Goal: Find specific page/section

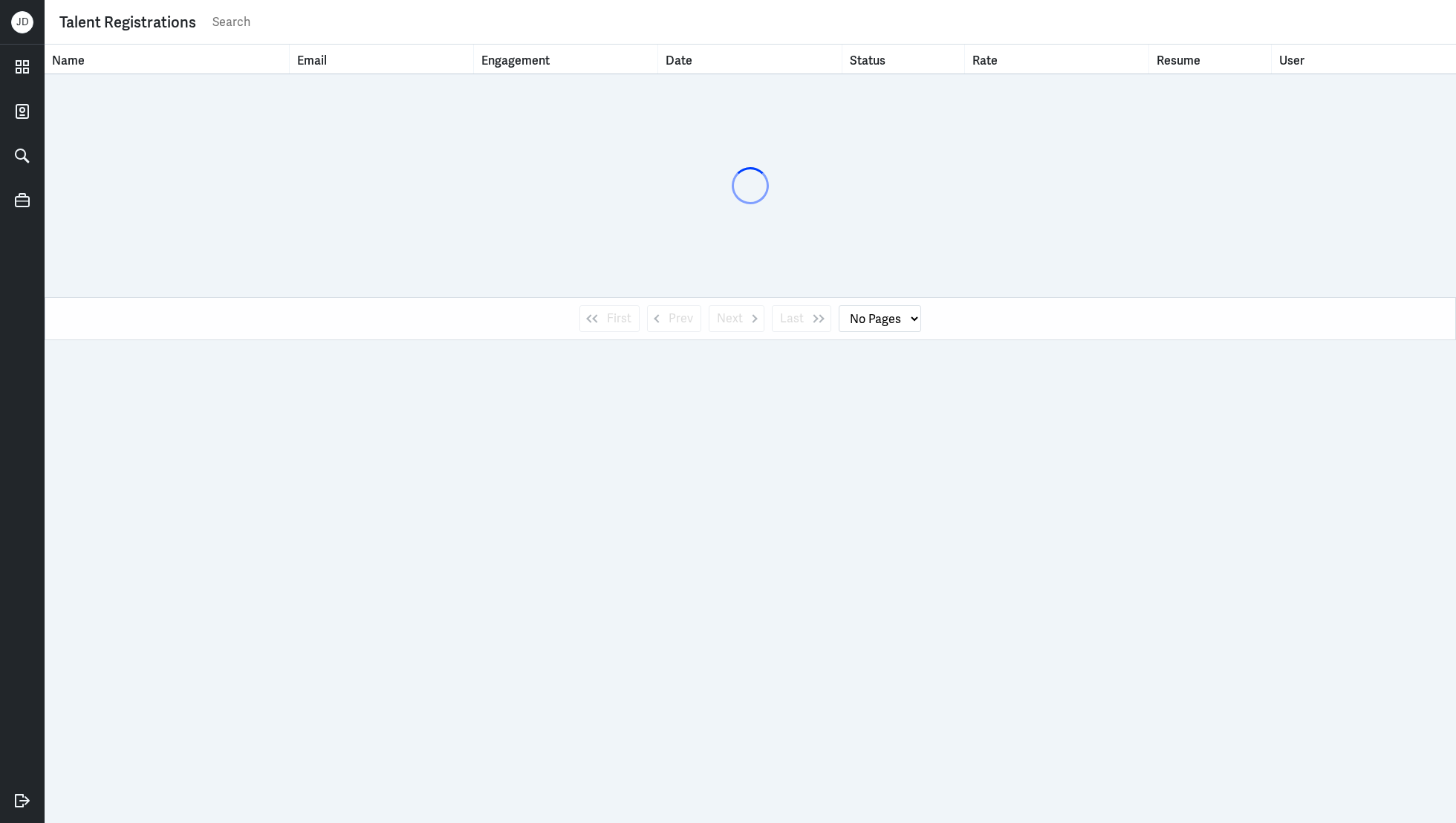
select select "1"
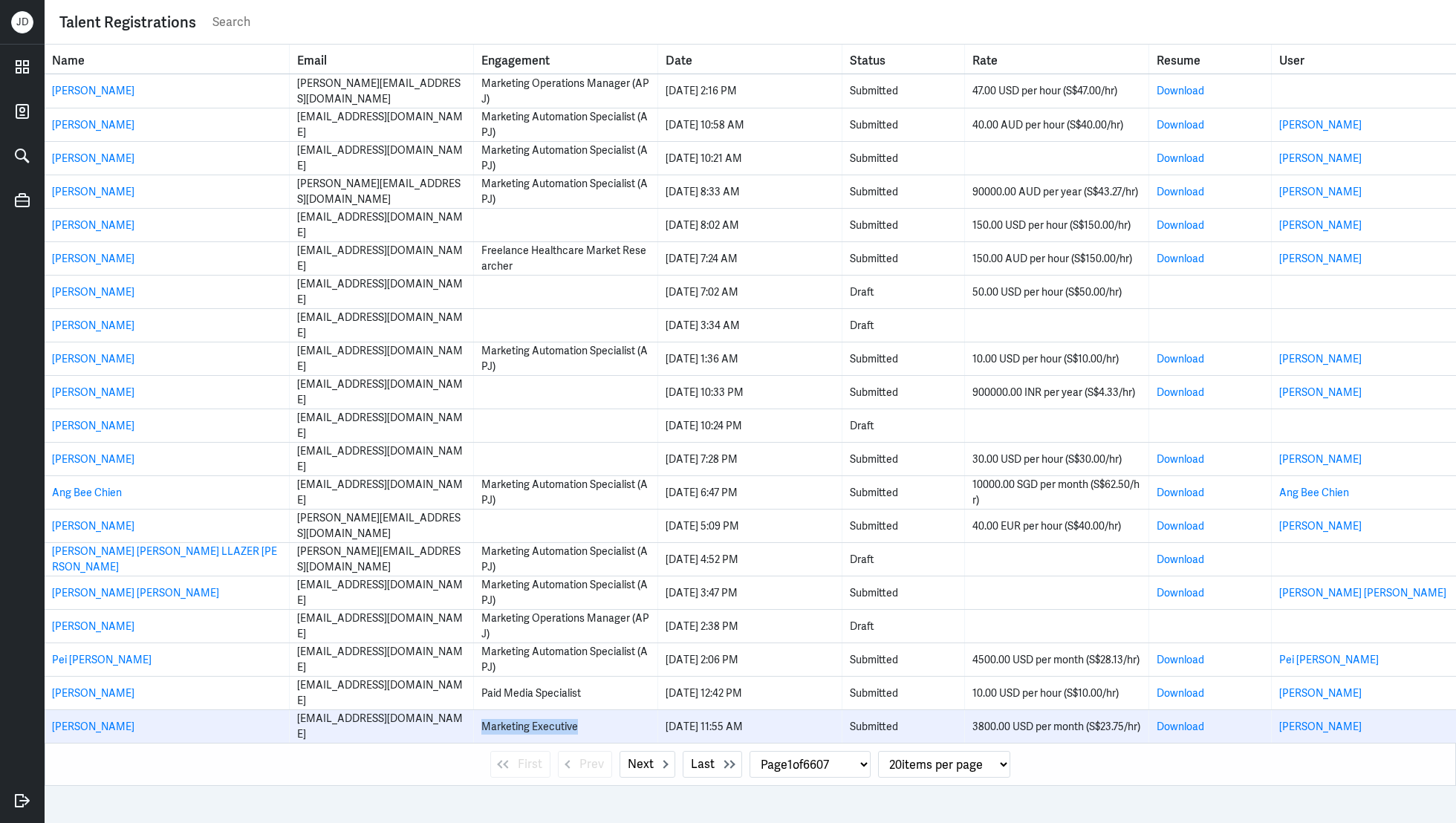
drag, startPoint x: 483, startPoint y: 728, endPoint x: 593, endPoint y: 727, distance: 110.0
click at [593, 727] on div "Marketing Executive" at bounding box center [566, 727] width 169 height 15
copy div "Marketing Executive"
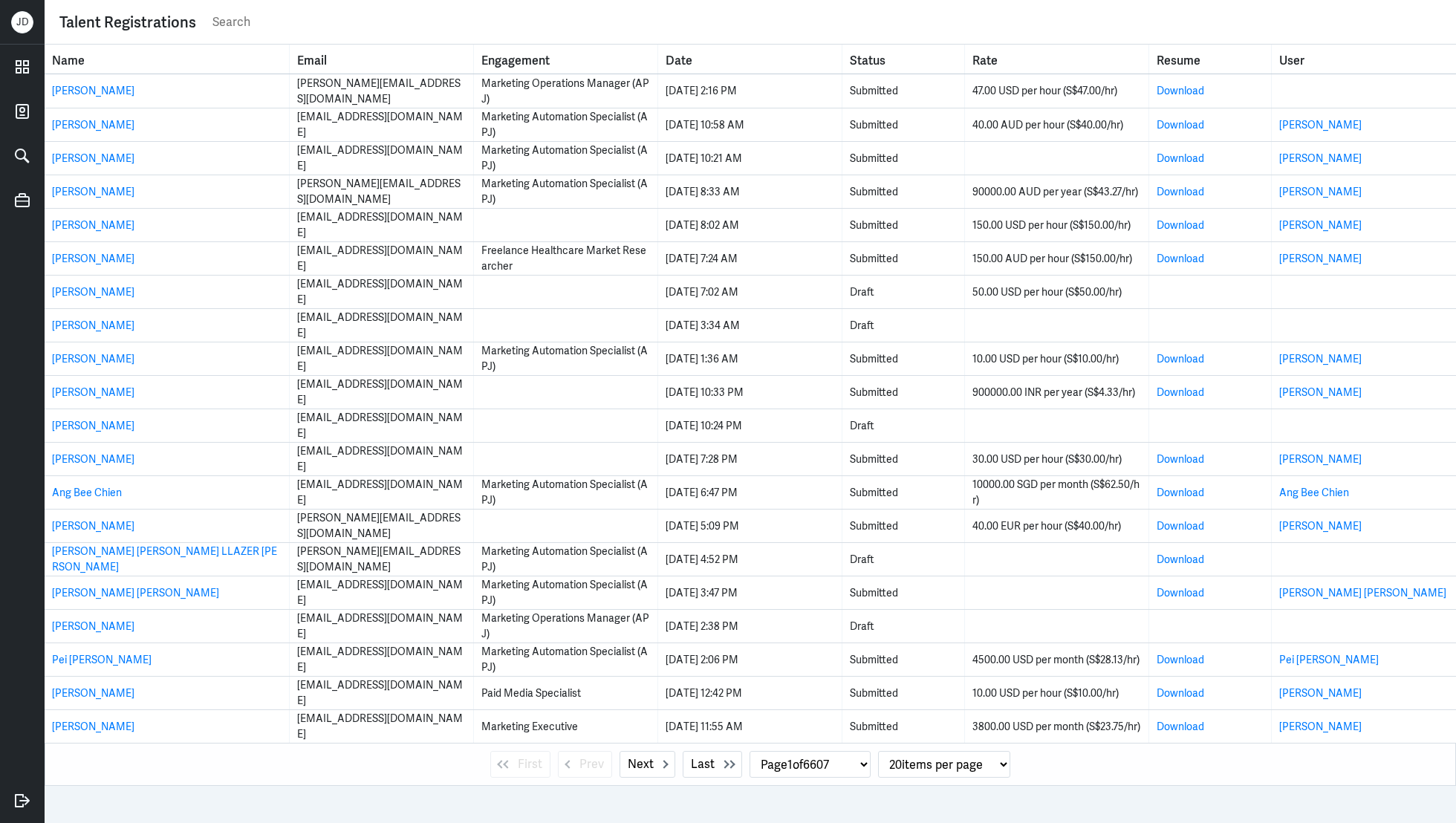
click at [350, 26] on input "text" at bounding box center [826, 22] width 1230 height 22
paste input "Marketing Executive"
type input "Marketing Executive"
